Goal: Find specific page/section: Find specific page/section

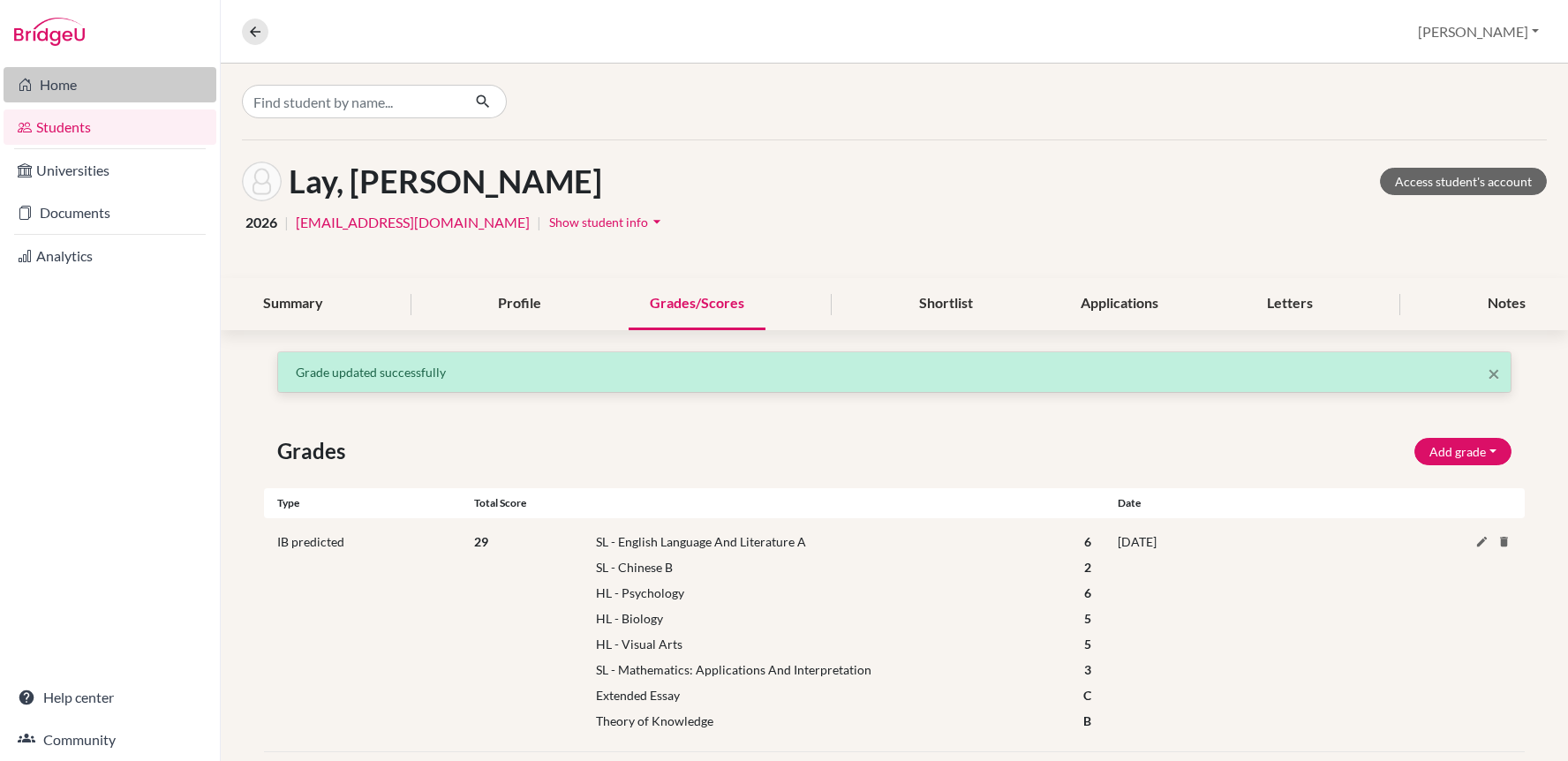
click at [57, 89] on link "Home" at bounding box center [110, 84] width 213 height 35
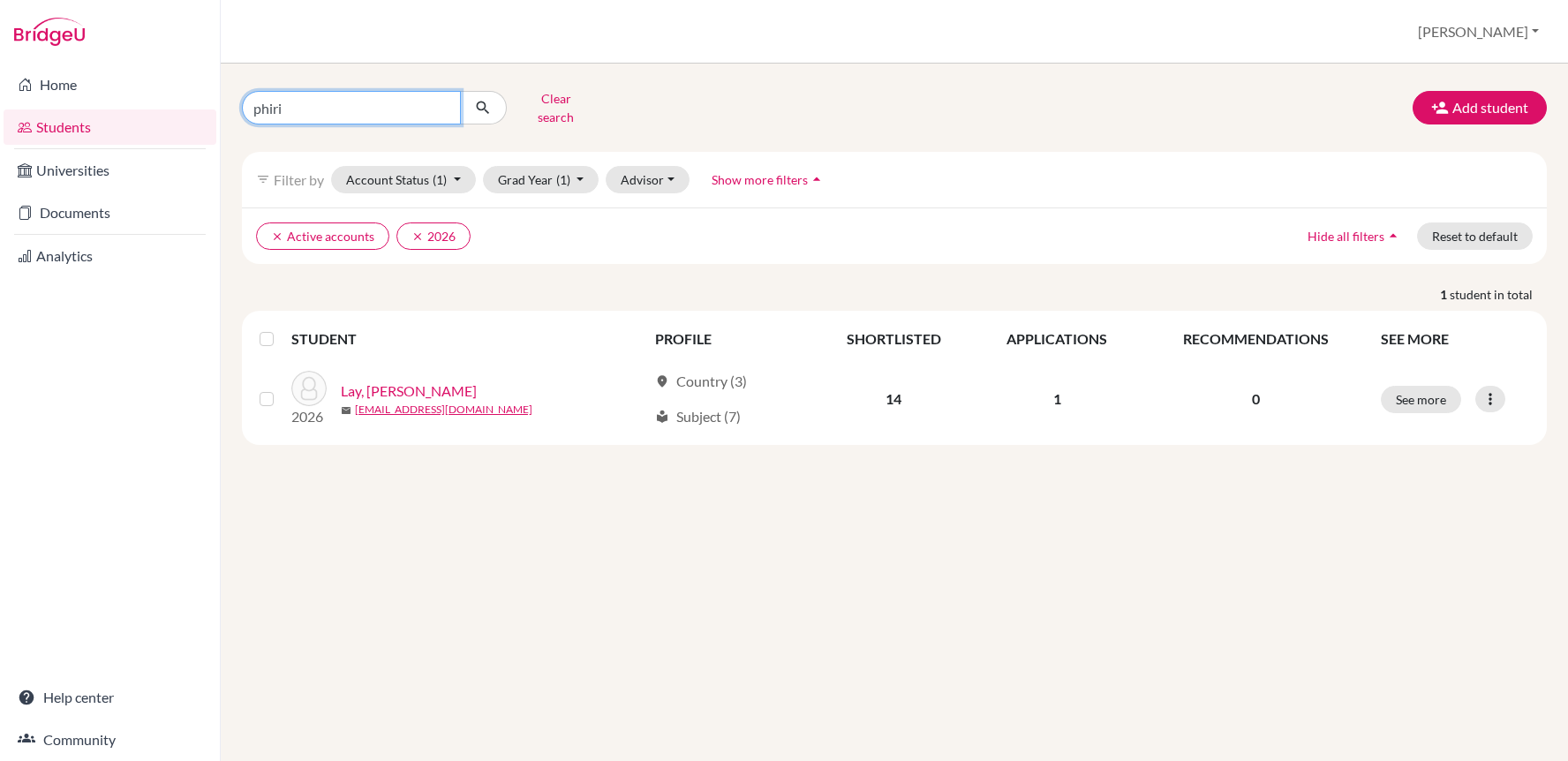
click at [346, 110] on input "phiri" at bounding box center [351, 107] width 219 height 33
type input "mona"
click button "submit" at bounding box center [483, 107] width 47 height 33
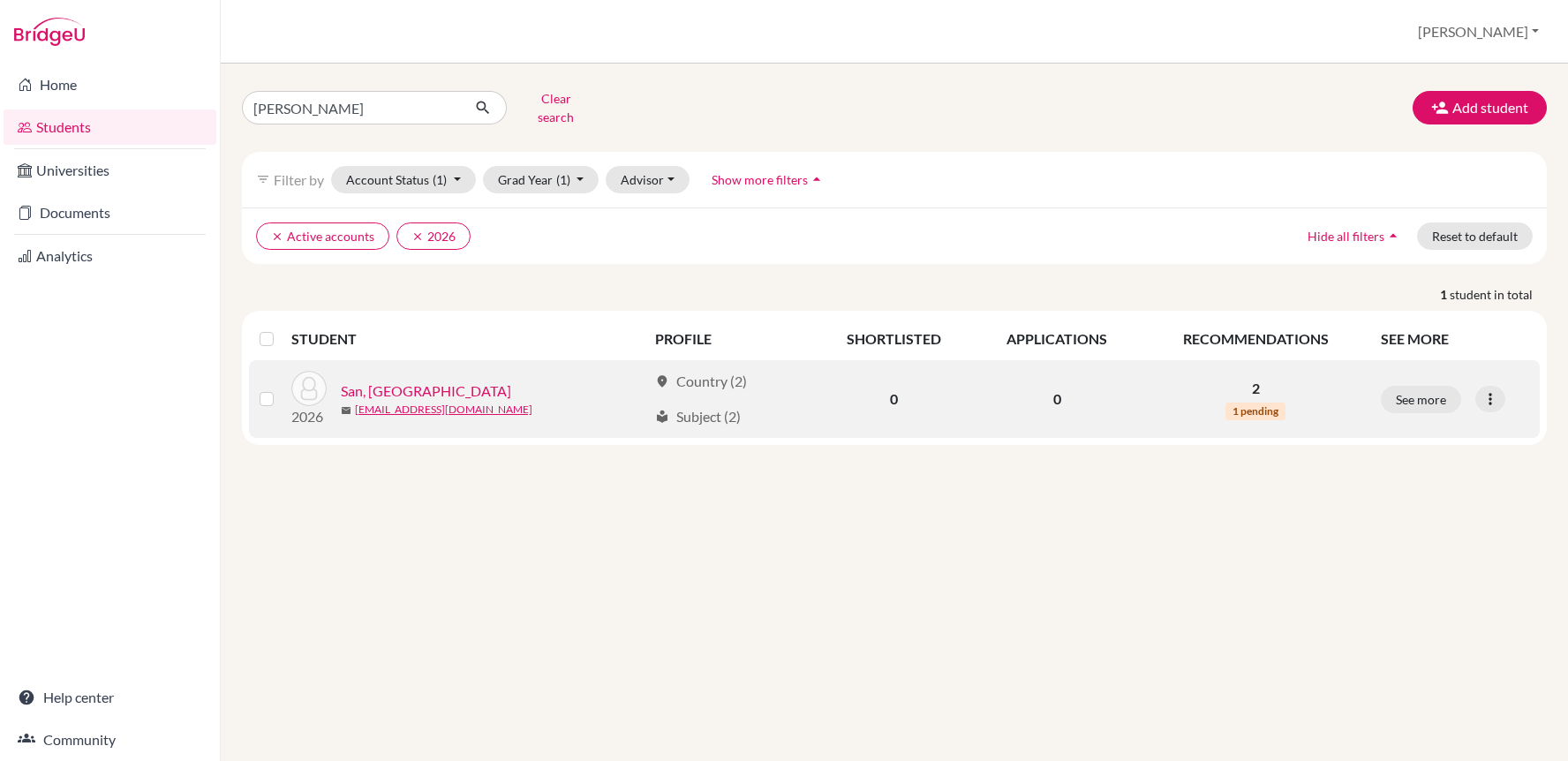
click at [407, 380] on link "San, Monajolly" at bounding box center [426, 391] width 171 height 21
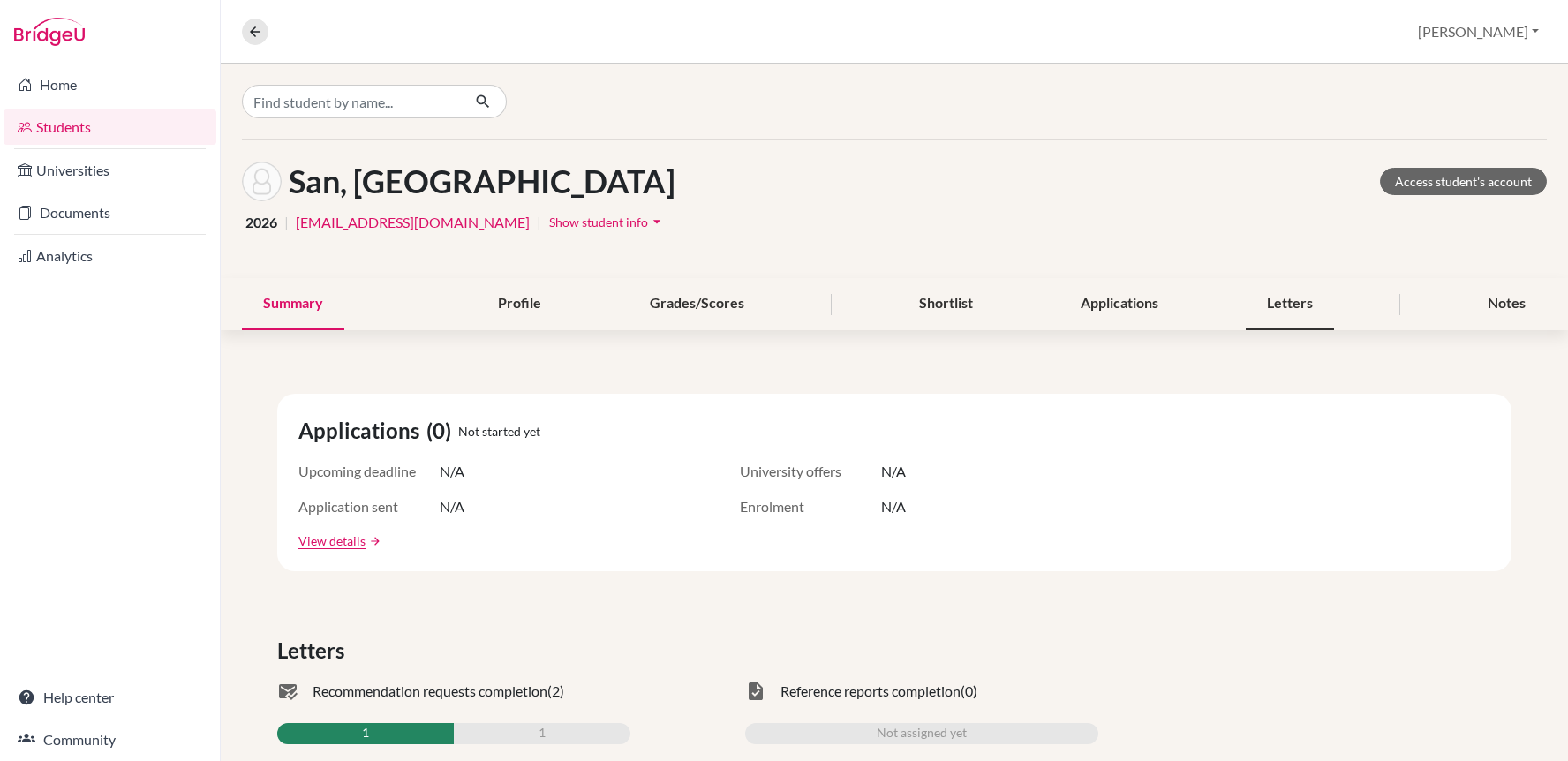
click at [1279, 296] on div "Letters" at bounding box center [1289, 304] width 88 height 52
